Goal: Task Accomplishment & Management: Manage account settings

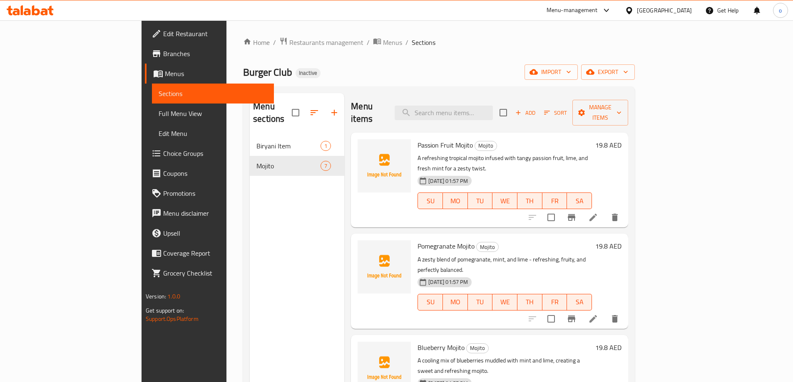
click at [159, 91] on span "Sections" at bounding box center [213, 94] width 109 height 10
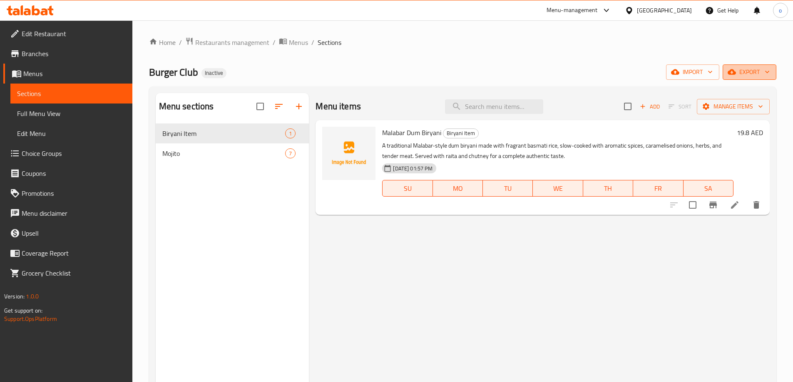
click at [747, 78] on button "export" at bounding box center [749, 71] width 54 height 15
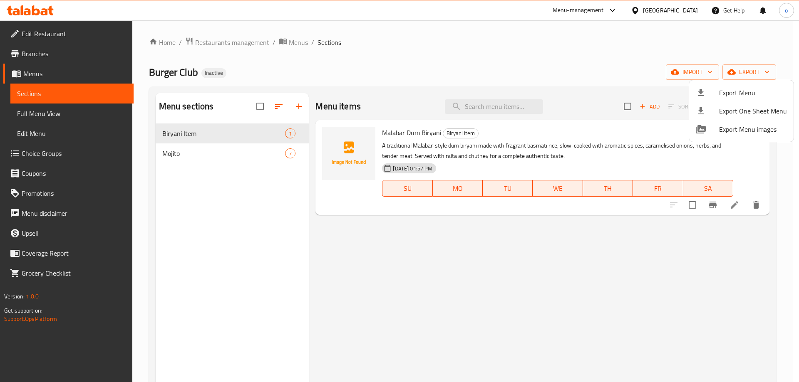
click at [695, 72] on div at bounding box center [399, 191] width 799 height 382
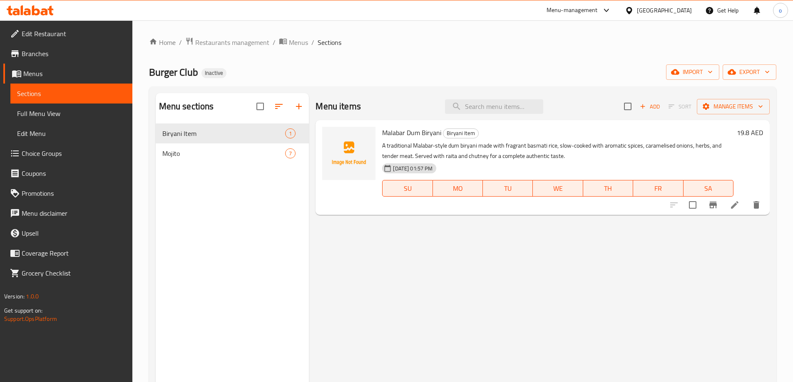
click at [695, 72] on span "import" at bounding box center [692, 72] width 40 height 10
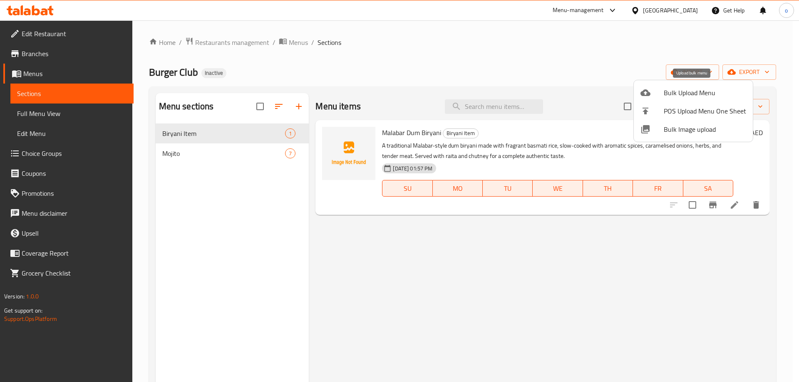
click at [697, 94] on span "Bulk Upload Menu" at bounding box center [705, 93] width 82 height 10
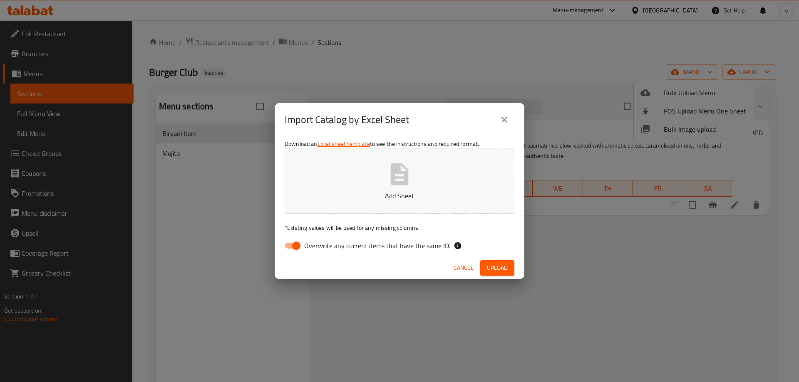
click at [298, 243] on input "Overwrite any current items that have the same ID." at bounding box center [295, 246] width 47 height 16
checkbox input "false"
click at [493, 261] on button "Upload" at bounding box center [497, 267] width 34 height 15
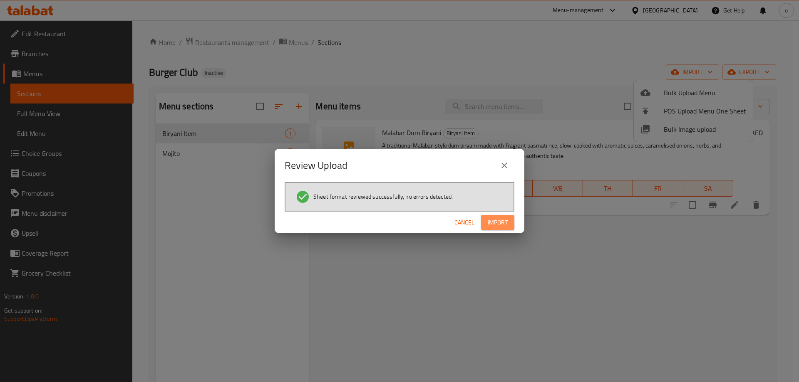
click at [496, 225] on span "Import" at bounding box center [498, 223] width 20 height 10
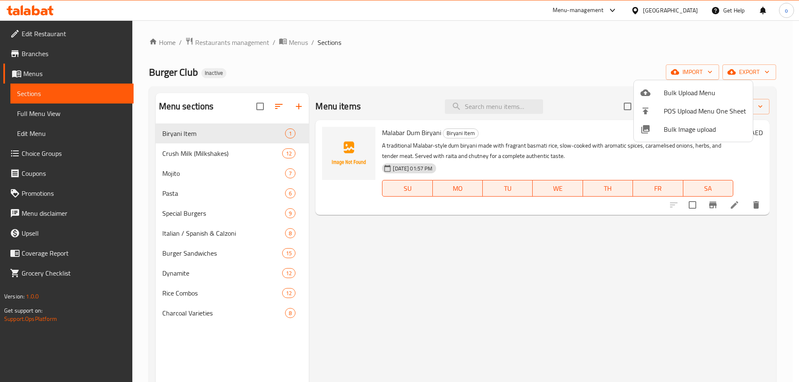
click at [282, 109] on div at bounding box center [399, 191] width 799 height 382
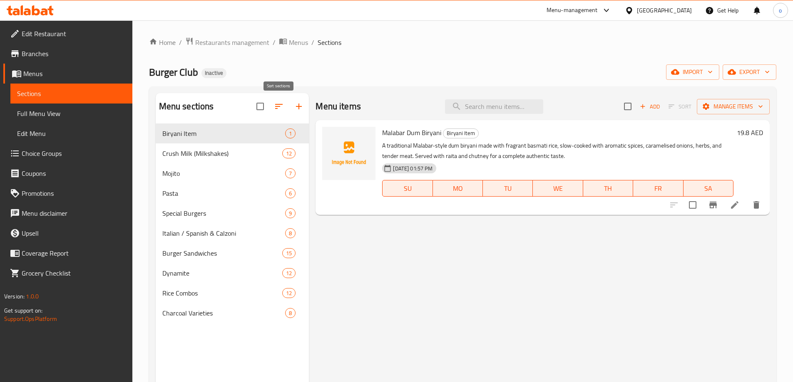
click at [282, 109] on icon "button" at bounding box center [279, 107] width 10 height 10
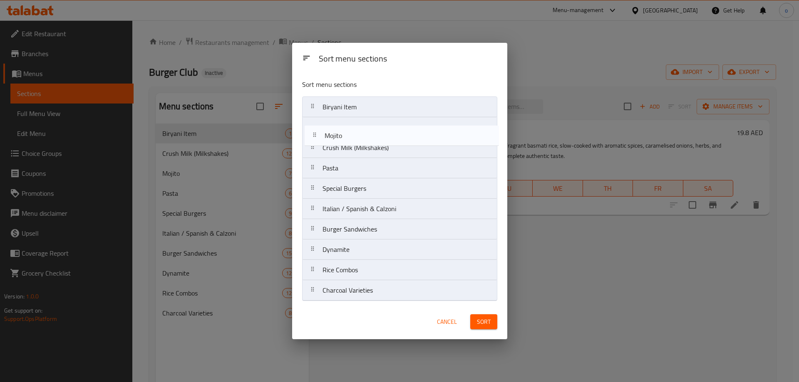
drag, startPoint x: 339, startPoint y: 147, endPoint x: 342, endPoint y: 131, distance: 15.6
click at [342, 131] on nav "Biryani Item Crush Milk (Milkshakes) Mojito Pasta Special Burgers Italian / Spa…" at bounding box center [399, 199] width 195 height 205
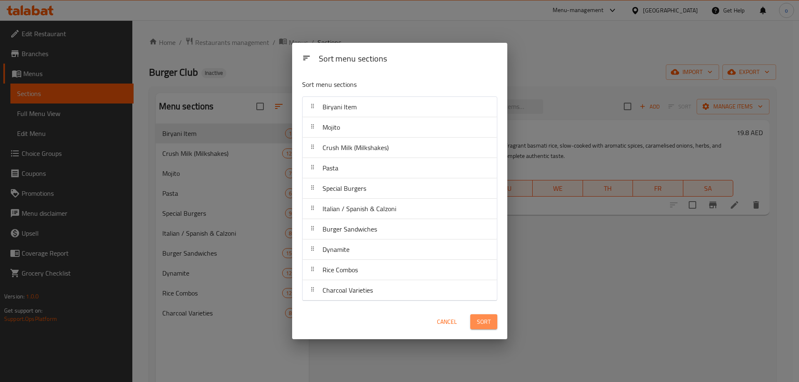
click at [485, 325] on span "Sort" at bounding box center [484, 322] width 14 height 10
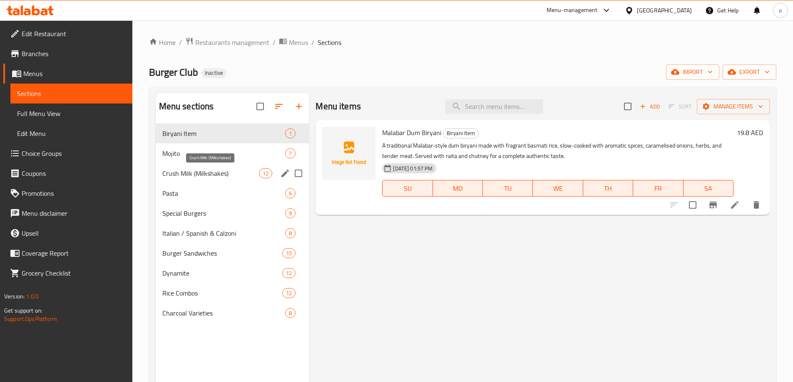
click at [232, 176] on span "Crush Milk (Milkshakes)" at bounding box center [210, 173] width 97 height 10
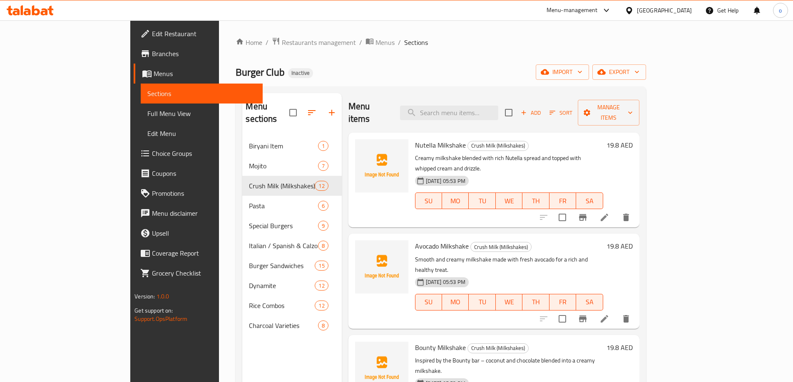
click at [147, 116] on span "Full Menu View" at bounding box center [201, 114] width 109 height 10
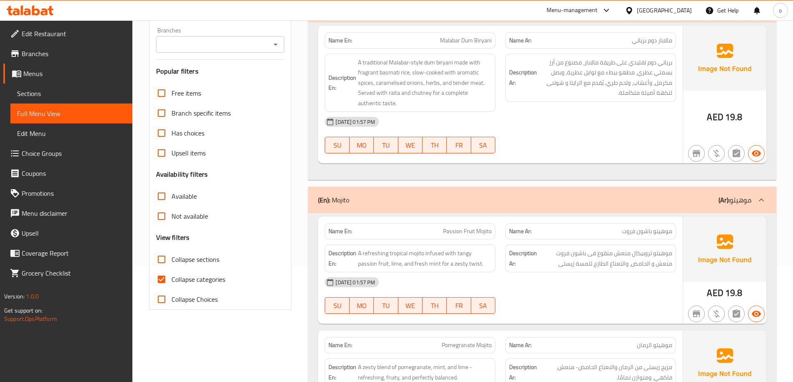
scroll to position [125, 0]
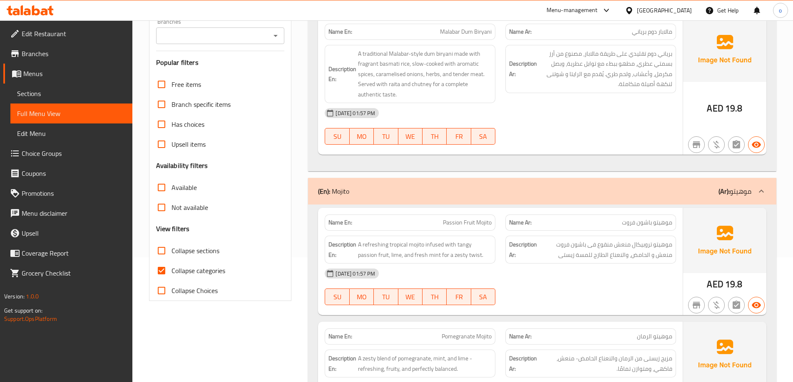
click at [198, 268] on span "Collapse categories" at bounding box center [198, 271] width 54 height 10
click at [171, 268] on input "Collapse categories" at bounding box center [161, 271] width 20 height 20
checkbox input "false"
click at [198, 251] on span "Collapse sections" at bounding box center [195, 251] width 48 height 10
click at [171, 251] on input "Collapse sections" at bounding box center [161, 251] width 20 height 20
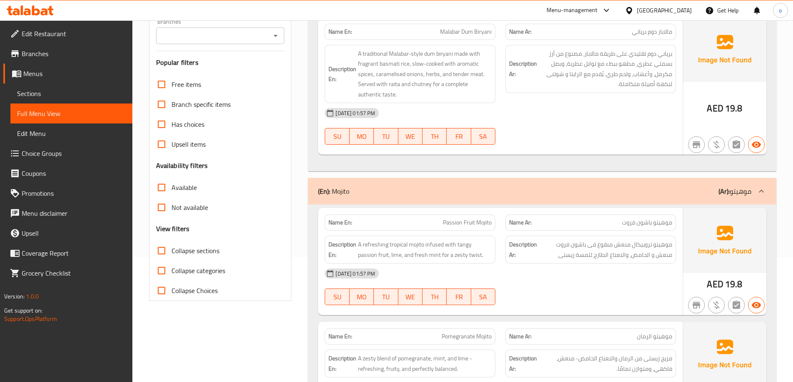
checkbox input "true"
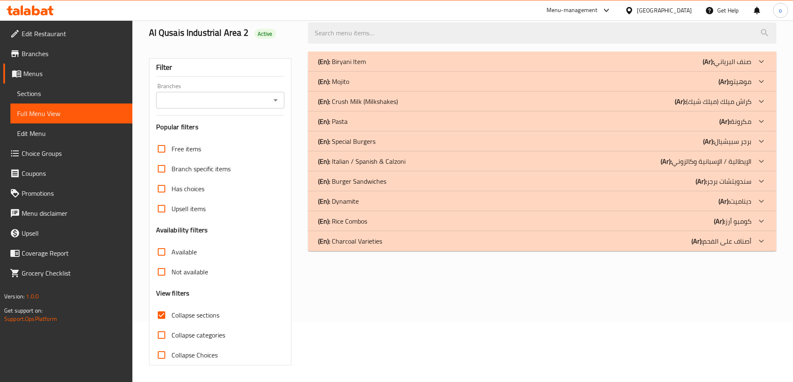
scroll to position [60, 0]
click at [751, 99] on div at bounding box center [761, 102] width 20 height 20
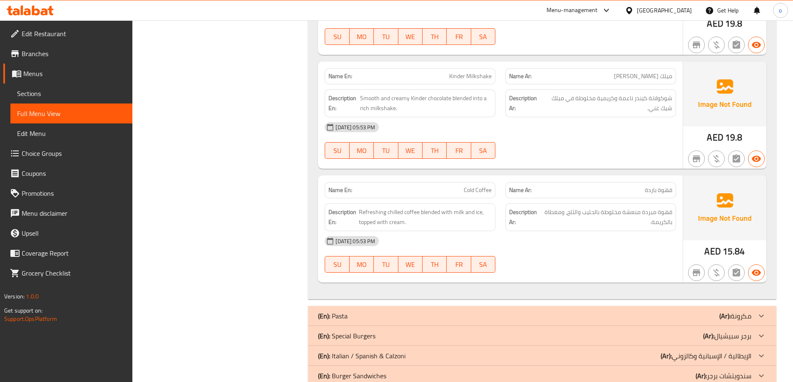
scroll to position [1347, 0]
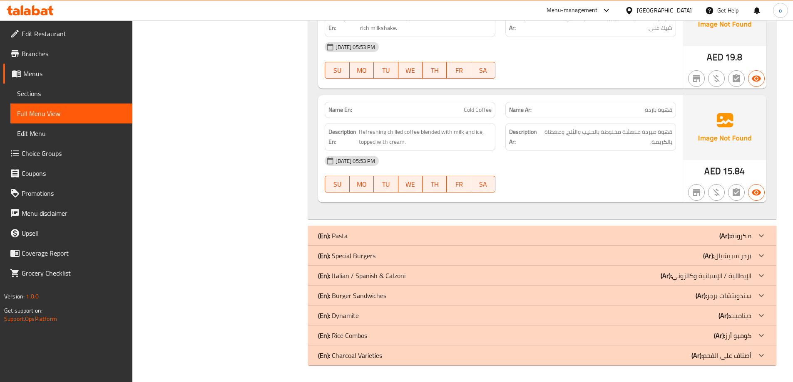
click at [760, 236] on icon at bounding box center [761, 236] width 10 height 10
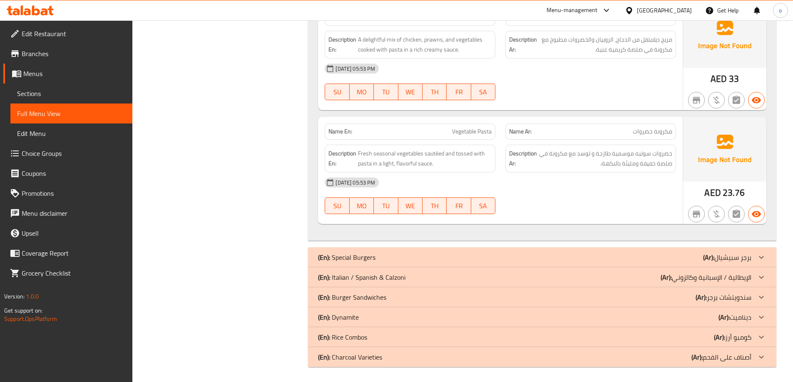
scroll to position [2078, 0]
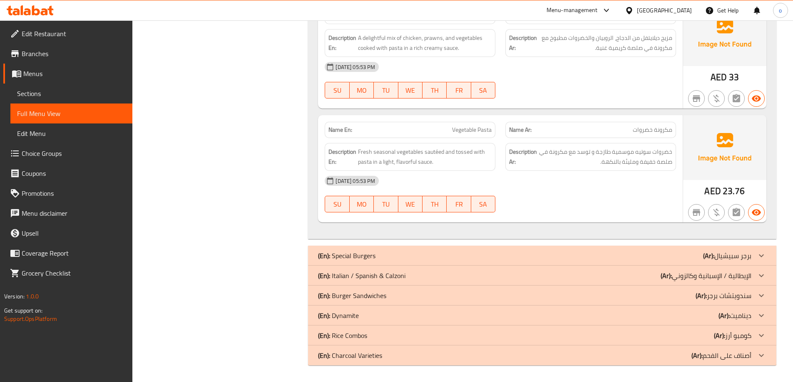
click at [761, 251] on icon at bounding box center [761, 256] width 10 height 10
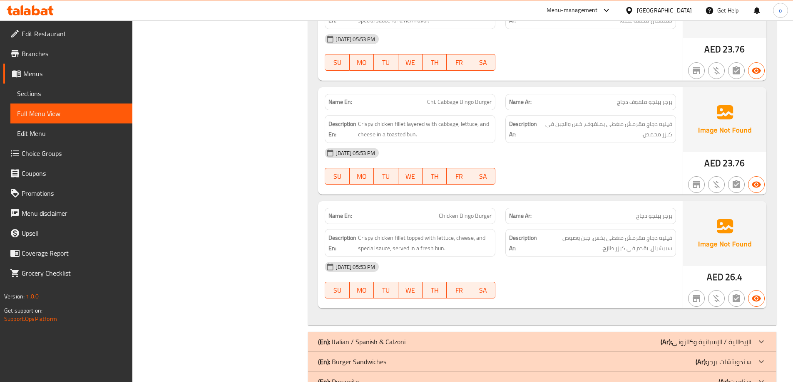
scroll to position [3267, 0]
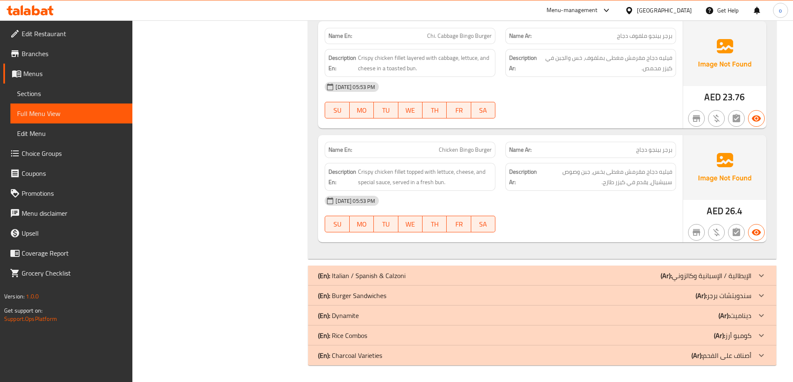
click at [759, 273] on icon at bounding box center [761, 276] width 10 height 10
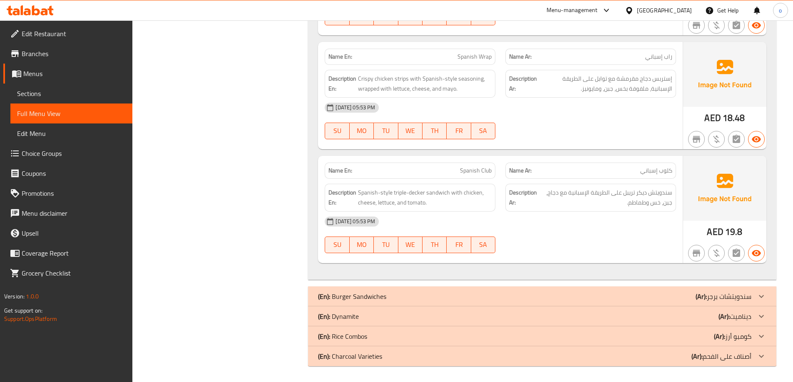
scroll to position [4480, 0]
click at [761, 295] on icon at bounding box center [761, 296] width 10 height 10
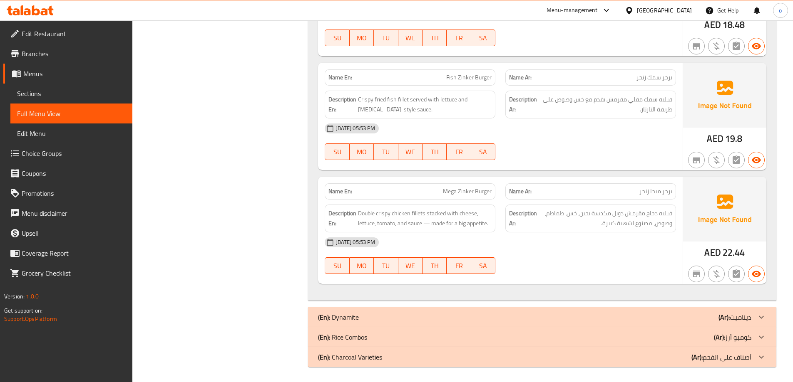
scroll to position [6354, 0]
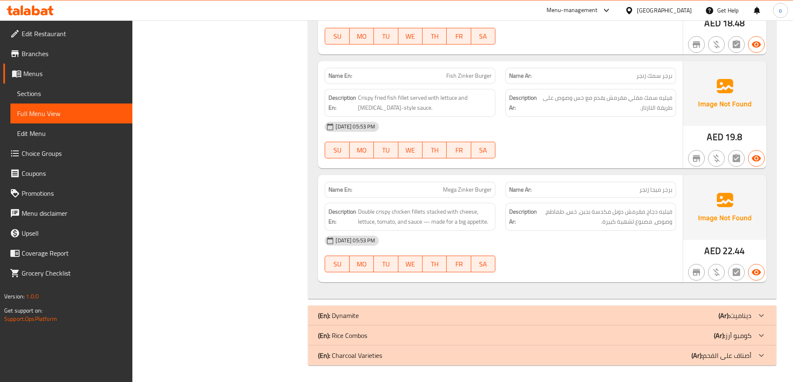
click at [756, 314] on icon at bounding box center [761, 316] width 10 height 10
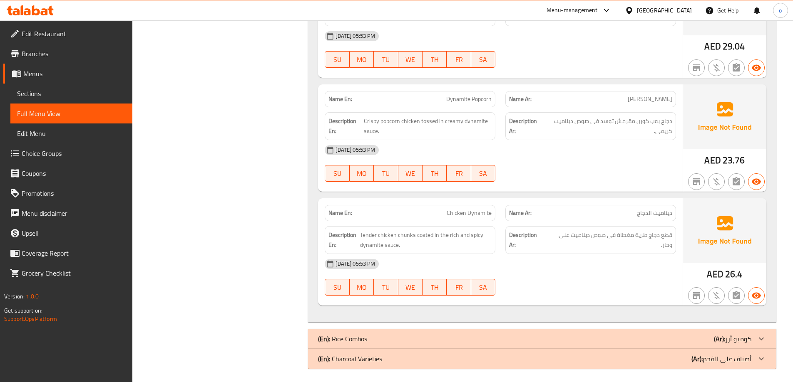
scroll to position [7748, 0]
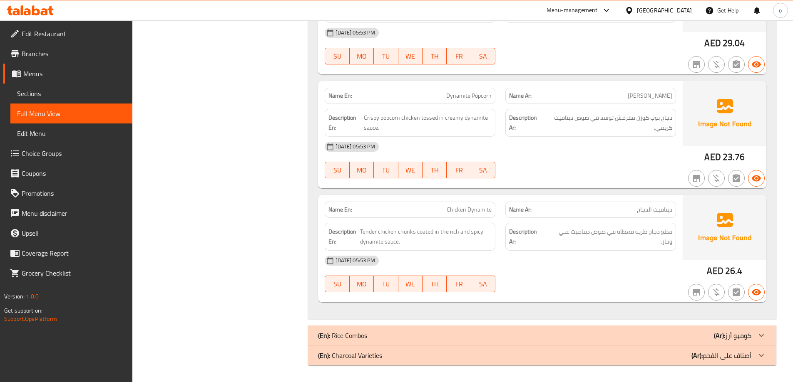
click at [761, 328] on div at bounding box center [761, 336] width 20 height 20
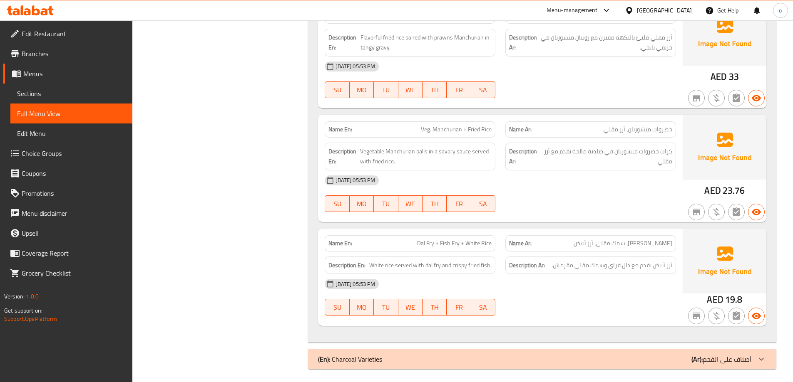
scroll to position [9133, 0]
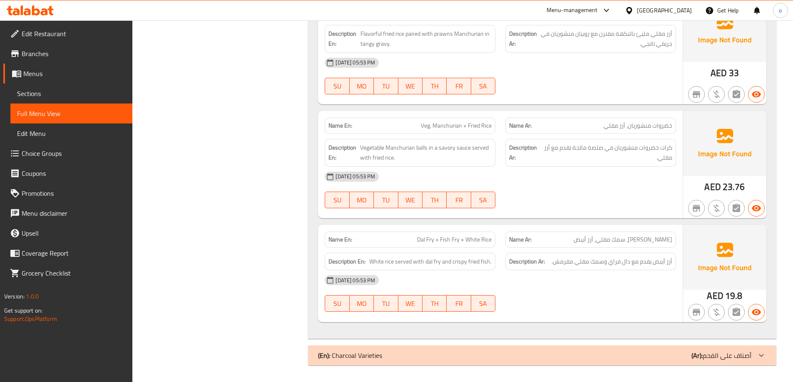
click at [766, 350] on div at bounding box center [761, 356] width 20 height 20
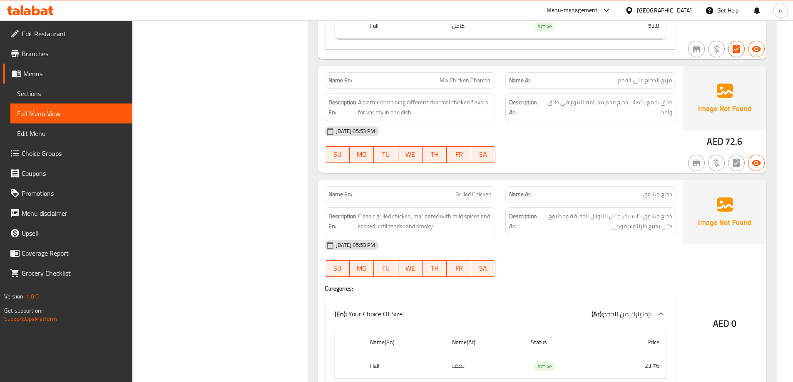
scroll to position [10940, 0]
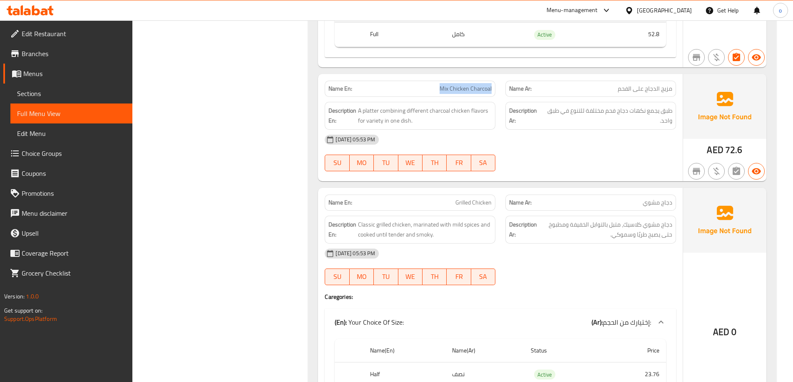
drag, startPoint x: 441, startPoint y: 87, endPoint x: 493, endPoint y: 89, distance: 52.0
click at [493, 89] on div "Name En: Mix Chicken Charcoal" at bounding box center [410, 89] width 171 height 16
copy span "Mix Chicken Charcoal"
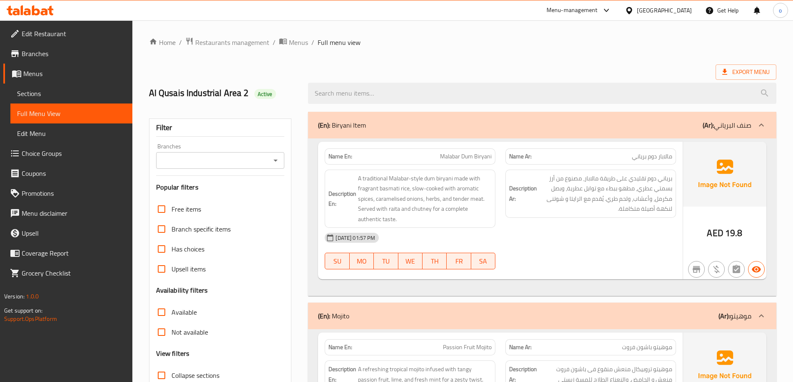
click at [64, 95] on span "Sections" at bounding box center [71, 94] width 109 height 10
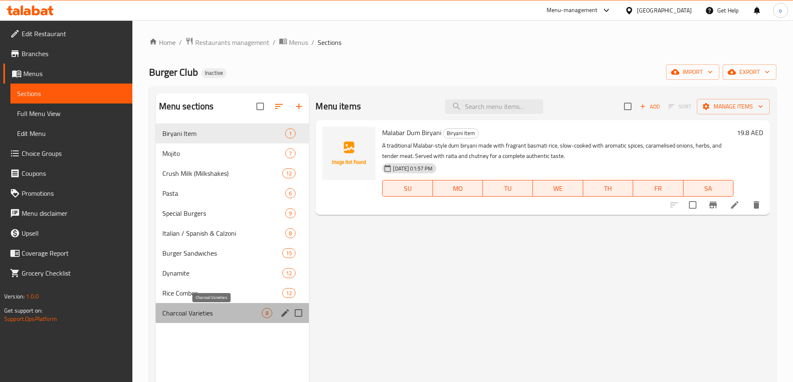
click at [216, 311] on span "Charcoal Varieties" at bounding box center [212, 313] width 100 height 10
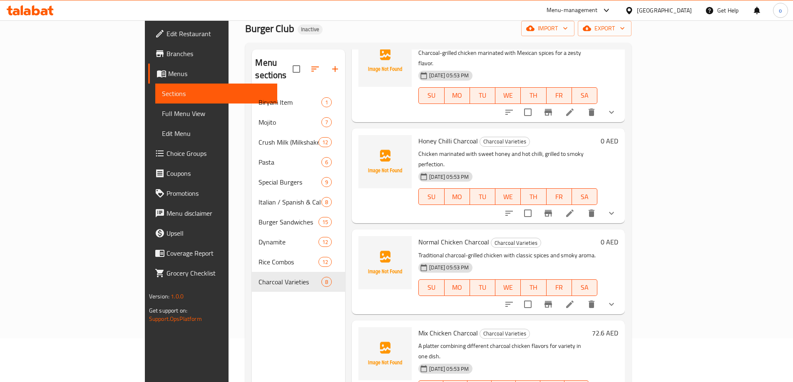
scroll to position [116, 0]
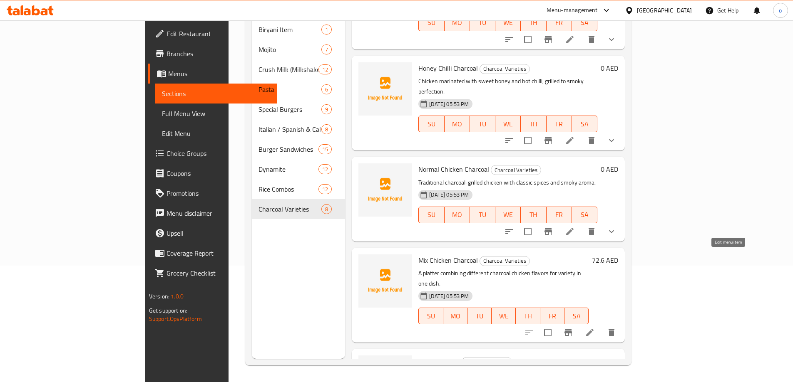
click at [595, 328] on icon at bounding box center [590, 333] width 10 height 10
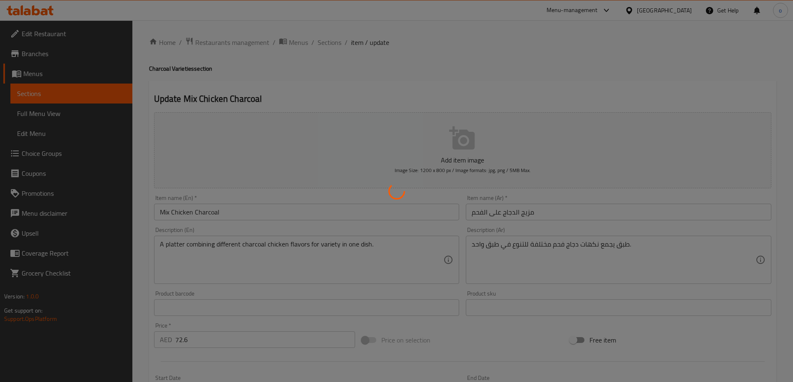
click at [508, 213] on div at bounding box center [396, 191] width 793 height 382
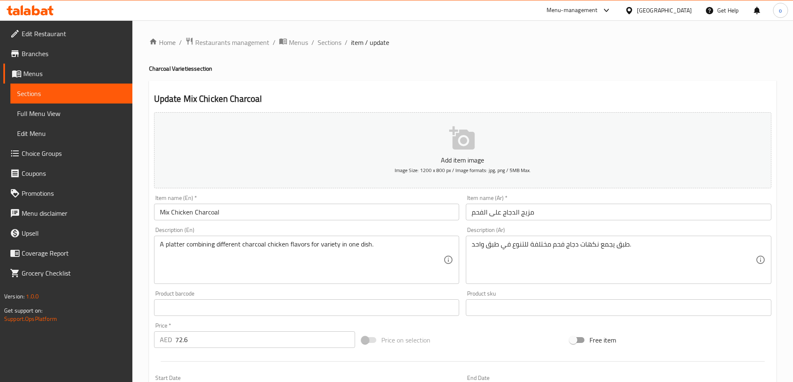
click at [510, 213] on input "مزيج الدجاج على الفحم" at bounding box center [618, 212] width 305 height 17
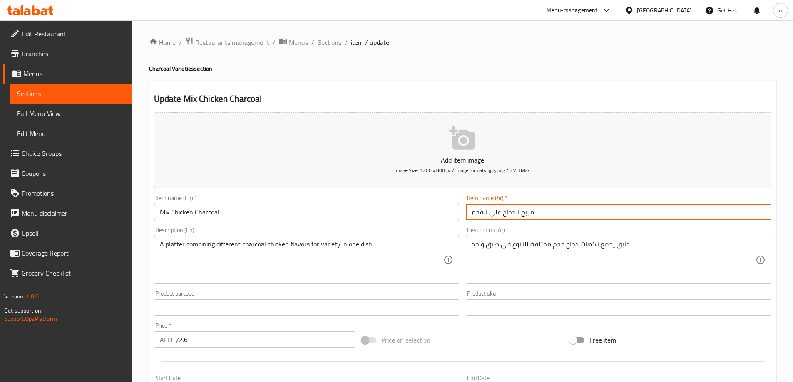
click at [510, 213] on input "مزيج الدجاج على الفحم" at bounding box center [618, 212] width 305 height 17
drag, startPoint x: 515, startPoint y: 213, endPoint x: 538, endPoint y: 213, distance: 22.5
click at [538, 213] on input "مزيج الدجاج على الفحم" at bounding box center [618, 212] width 305 height 17
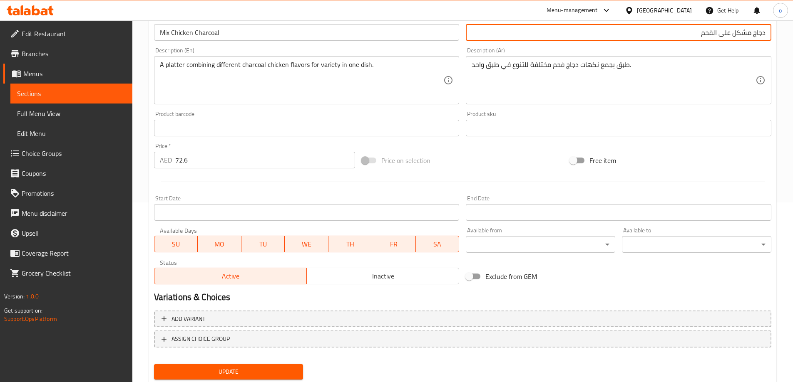
scroll to position [206, 0]
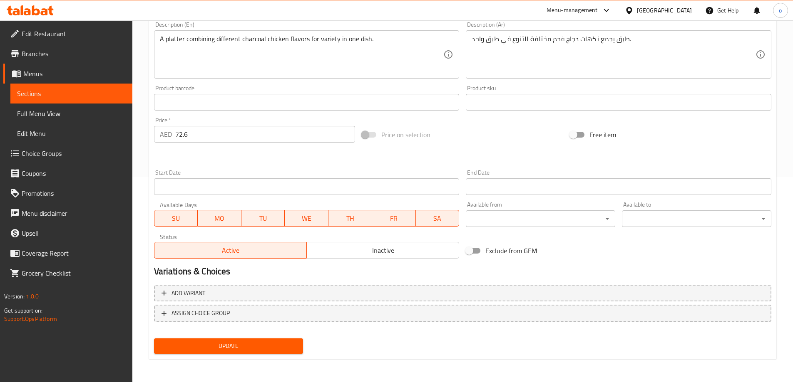
type input "دجاج مشكل على الفحم"
click at [183, 353] on button "Update" at bounding box center [228, 346] width 149 height 15
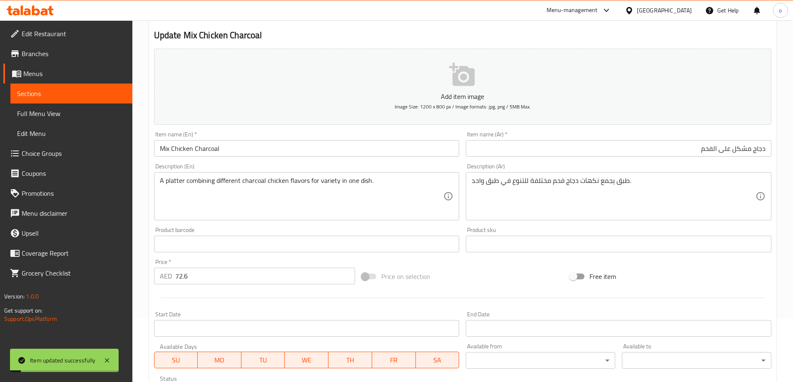
scroll to position [0, 0]
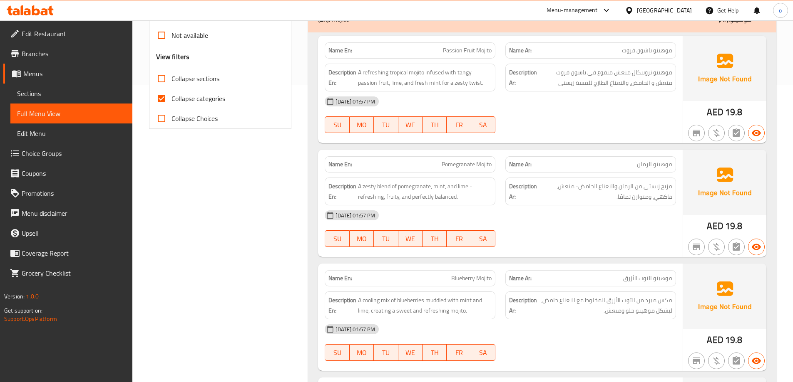
scroll to position [166, 0]
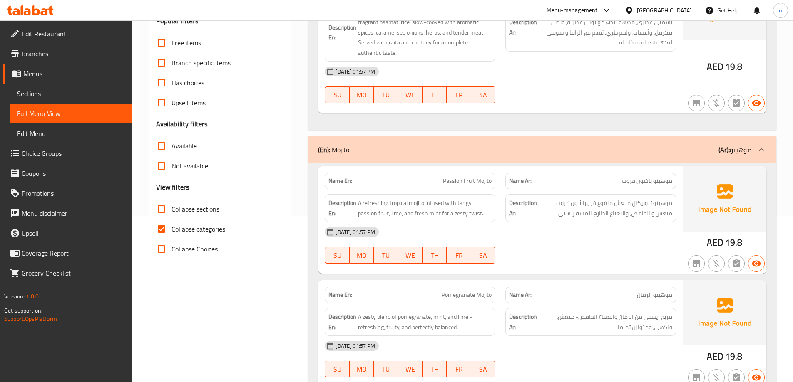
click at [182, 229] on span "Collapse categories" at bounding box center [198, 229] width 54 height 10
click at [171, 229] on input "Collapse categories" at bounding box center [161, 229] width 20 height 20
checkbox input "false"
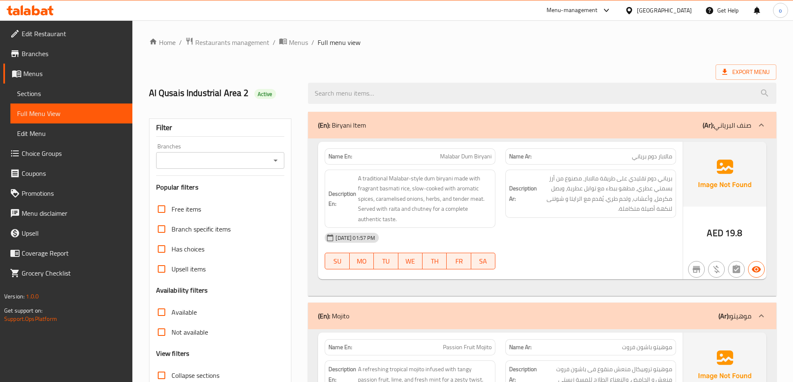
scroll to position [42, 0]
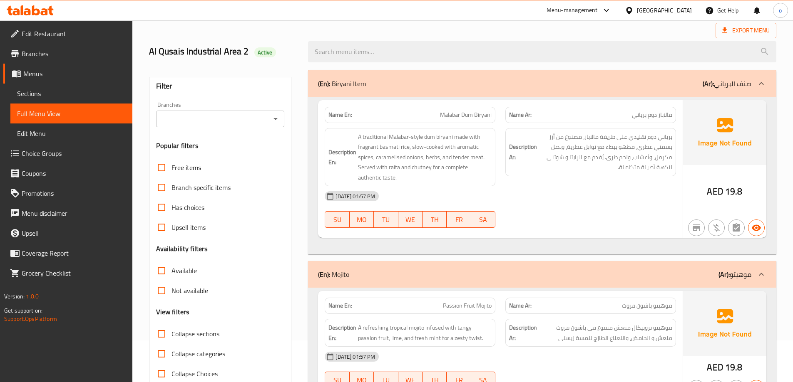
click at [202, 334] on span "Collapse sections" at bounding box center [195, 334] width 48 height 10
click at [171, 334] on input "Collapse sections" at bounding box center [161, 334] width 20 height 20
checkbox input "true"
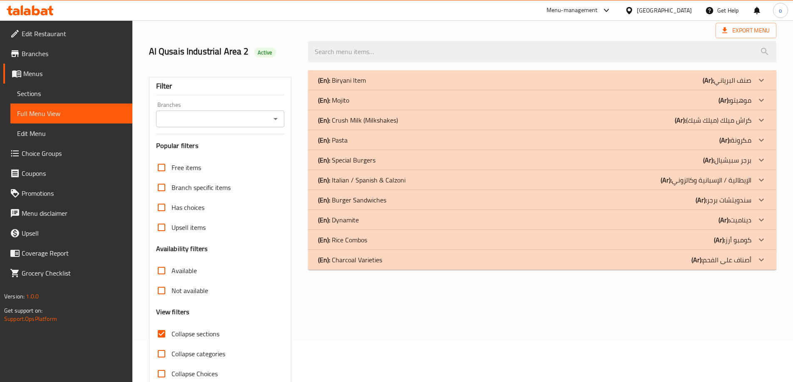
click at [758, 117] on icon at bounding box center [761, 120] width 10 height 10
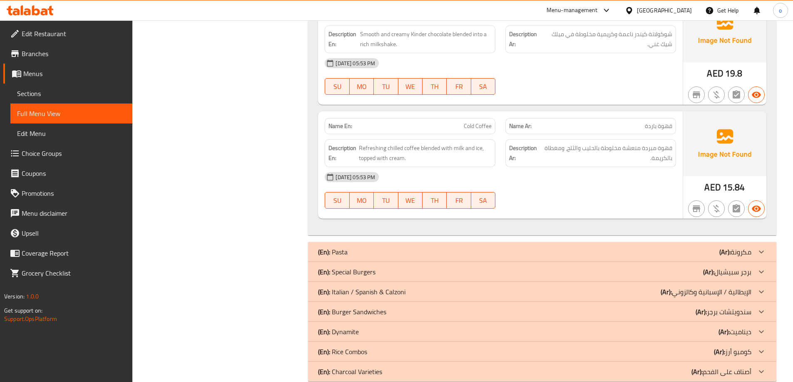
scroll to position [1331, 0]
click at [753, 251] on div at bounding box center [761, 252] width 20 height 20
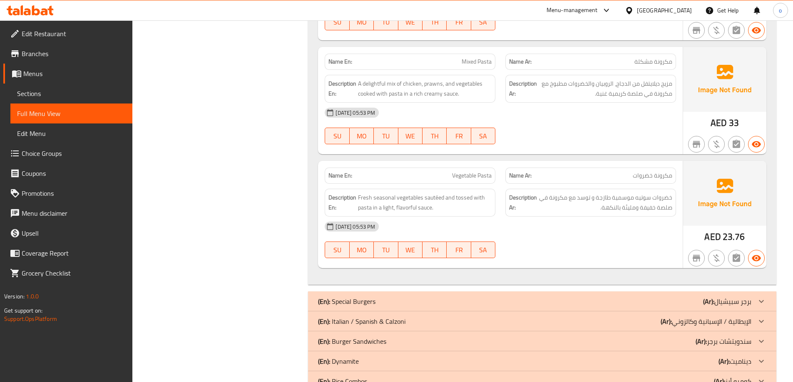
scroll to position [2078, 0]
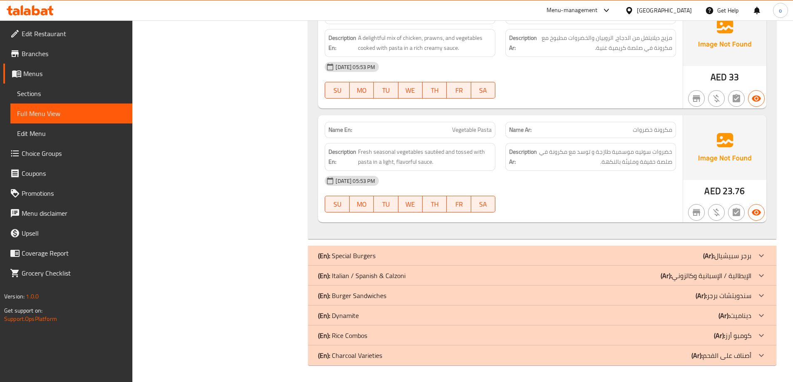
click at [759, 255] on icon at bounding box center [760, 255] width 5 height 3
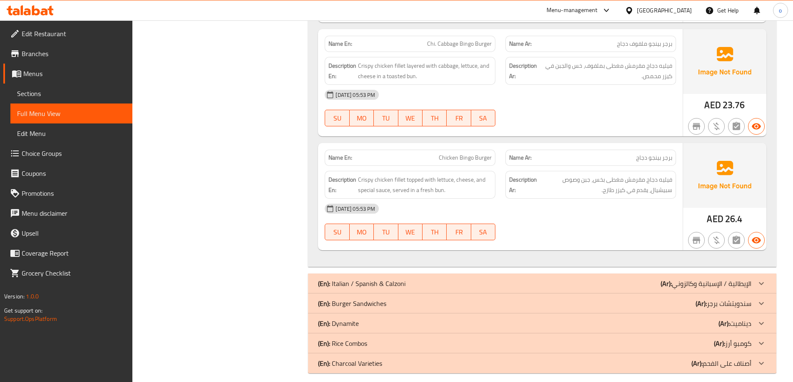
scroll to position [3267, 0]
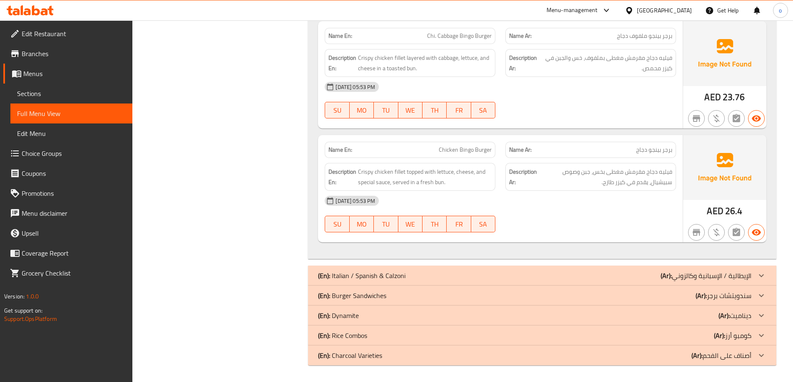
click at [757, 272] on icon at bounding box center [761, 276] width 10 height 10
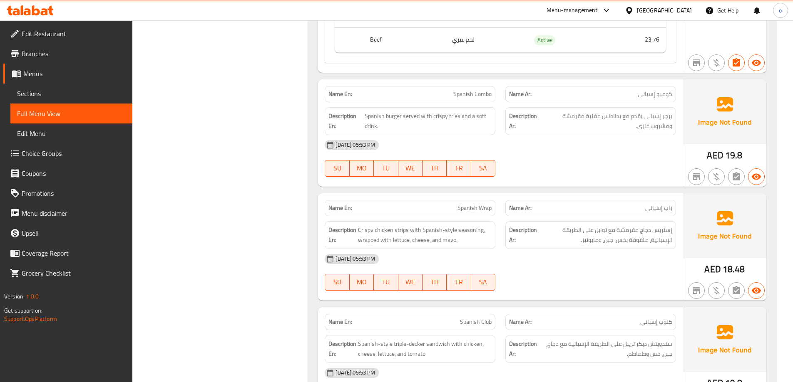
scroll to position [4474, 0]
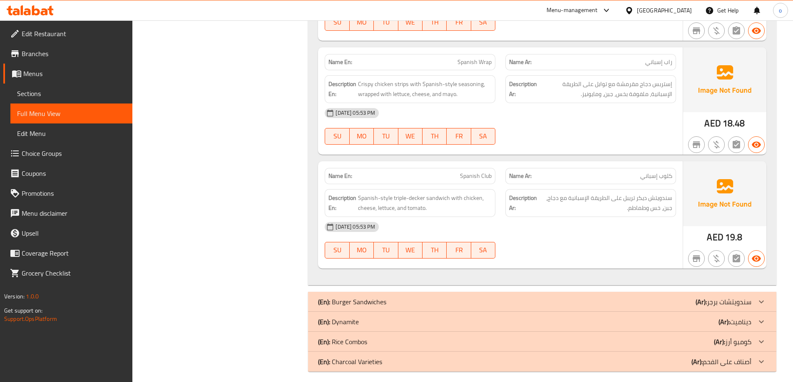
click at [761, 295] on div at bounding box center [761, 302] width 20 height 20
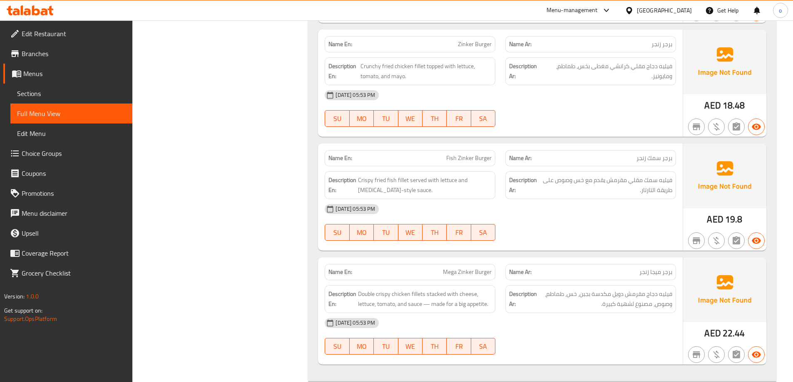
scroll to position [6354, 0]
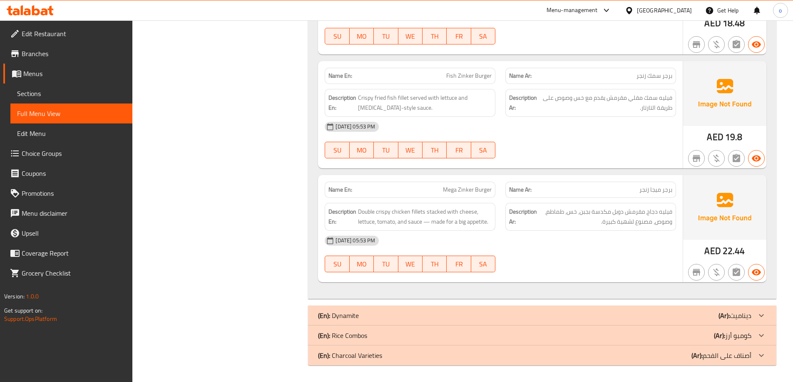
click at [761, 310] on div at bounding box center [761, 316] width 20 height 20
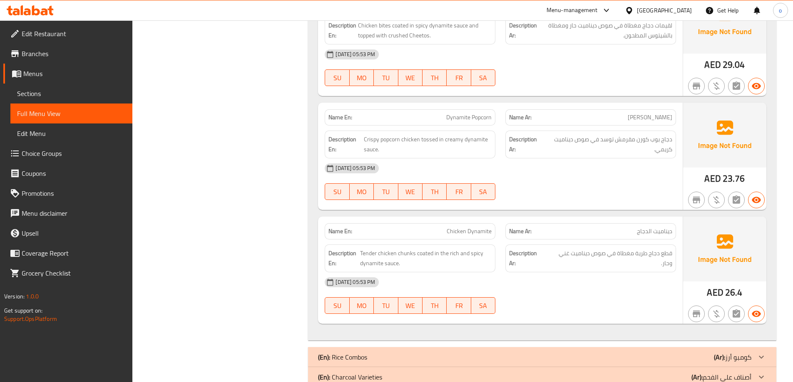
scroll to position [7748, 0]
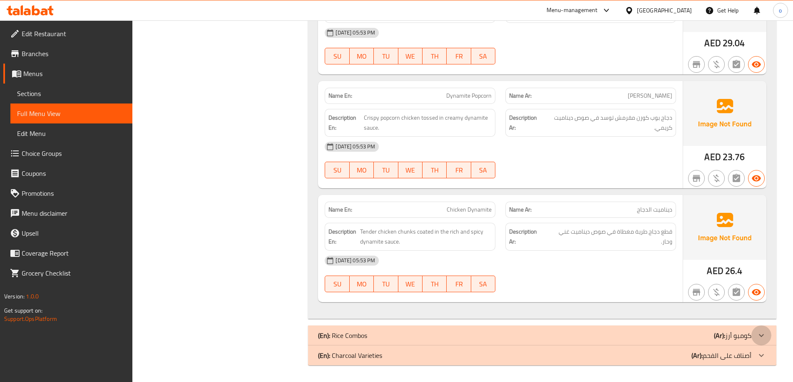
click at [763, 332] on icon at bounding box center [761, 336] width 10 height 10
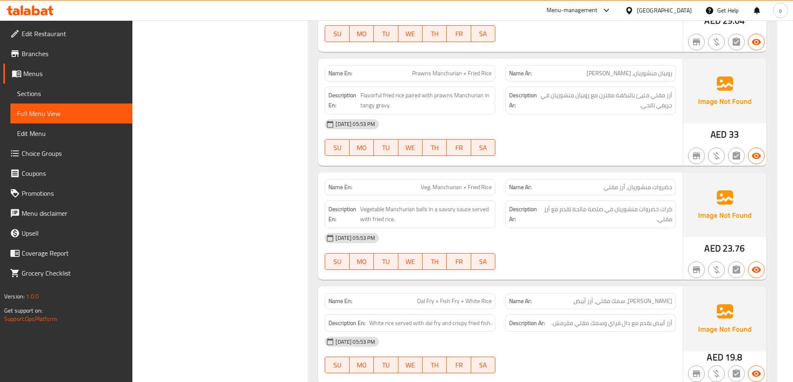
scroll to position [9133, 0]
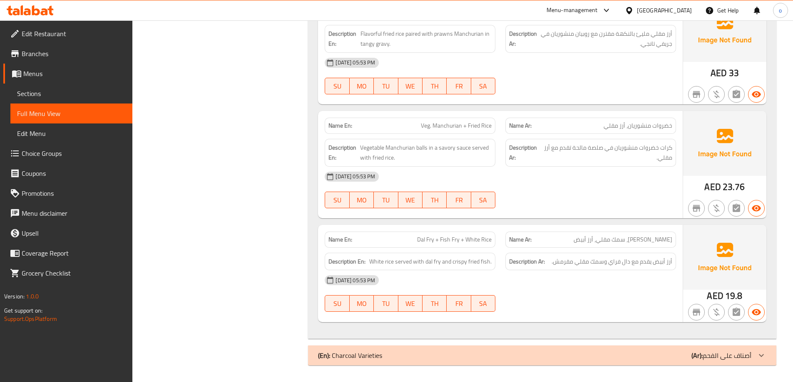
click at [763, 349] on div at bounding box center [761, 356] width 20 height 20
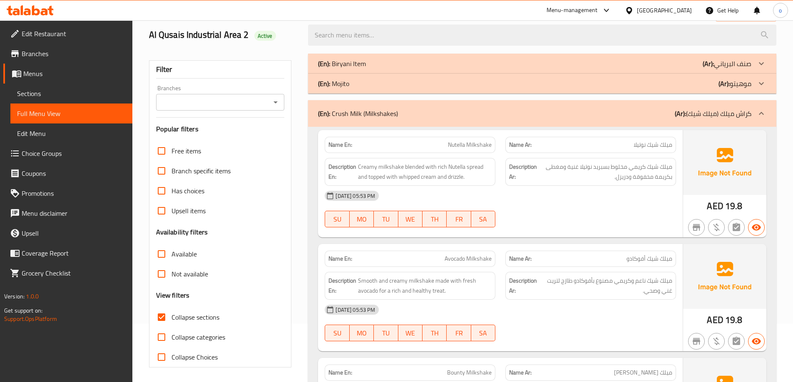
scroll to position [0, 0]
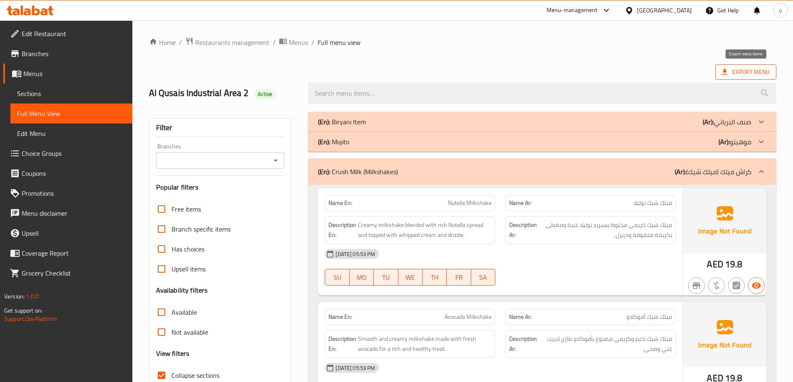
click at [748, 70] on span "Export Menu" at bounding box center [745, 72] width 47 height 10
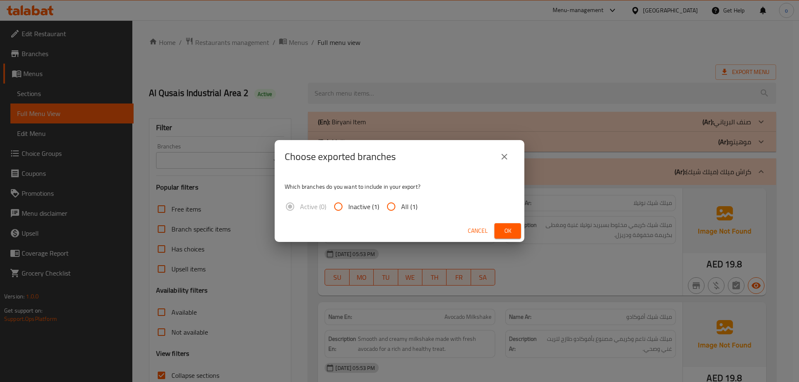
click at [410, 211] on span "All (1)" at bounding box center [409, 207] width 16 height 10
click at [401, 211] on input "All (1)" at bounding box center [391, 207] width 20 height 20
radio input "true"
click at [498, 232] on button "Ok" at bounding box center [507, 230] width 27 height 15
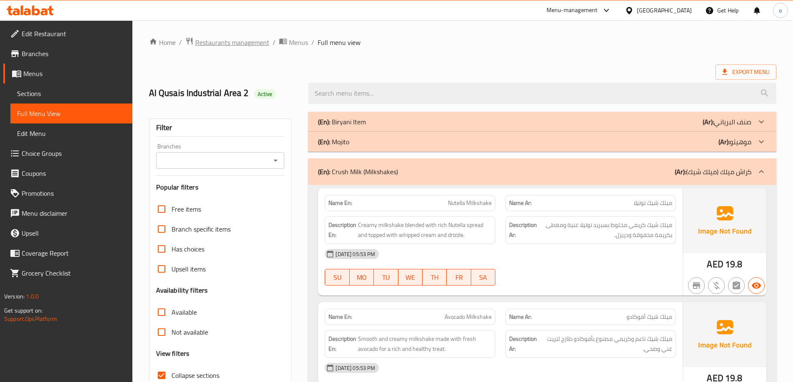
click at [201, 43] on span "Restaurants management" at bounding box center [232, 42] width 74 height 10
